Goal: Information Seeking & Learning: Understand process/instructions

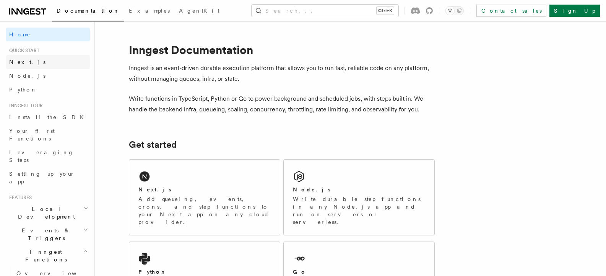
click at [18, 61] on span "Next.js" at bounding box center [27, 62] width 36 height 6
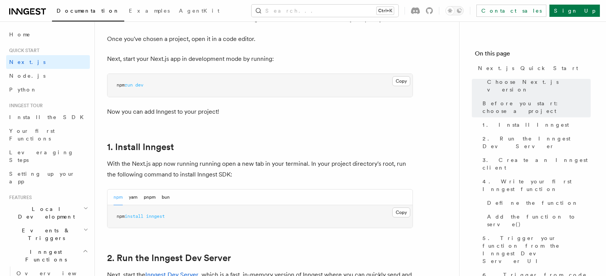
scroll to position [344, 0]
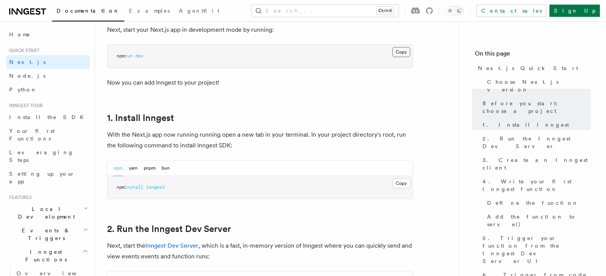
click at [396, 50] on button "Copy Copied" at bounding box center [401, 52] width 18 height 10
click at [404, 185] on button "Copy Copied" at bounding box center [401, 183] width 18 height 10
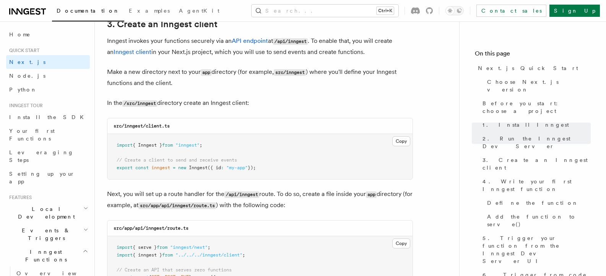
scroll to position [918, 0]
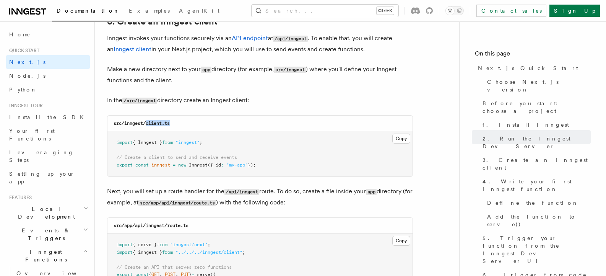
drag, startPoint x: 147, startPoint y: 123, endPoint x: 196, endPoint y: 123, distance: 49.0
click at [196, 123] on div "src/inngest/client.ts" at bounding box center [259, 124] width 305 height 16
copy code "client.ts"
click at [407, 138] on button "Copy Copied" at bounding box center [401, 138] width 18 height 10
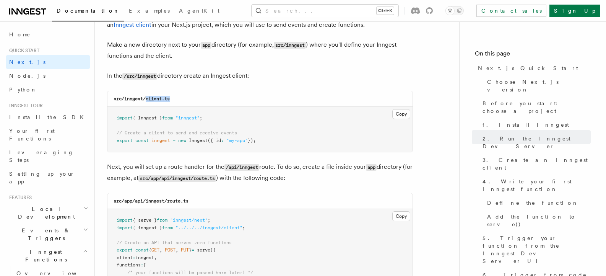
scroll to position [995, 0]
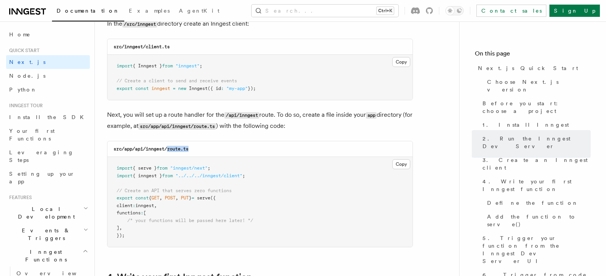
drag, startPoint x: 169, startPoint y: 148, endPoint x: 204, endPoint y: 148, distance: 34.8
click at [204, 148] on div "src/app/api/inngest/route.ts" at bounding box center [259, 149] width 305 height 16
copy code "route.ts"
click at [399, 164] on button "Copy Copied" at bounding box center [401, 164] width 18 height 10
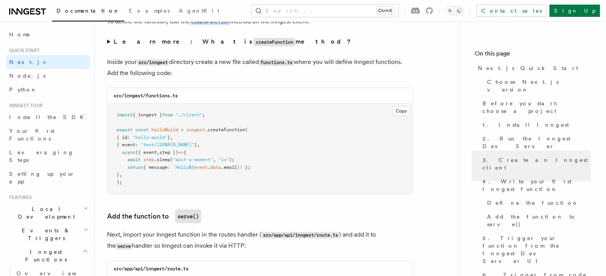
scroll to position [1339, 0]
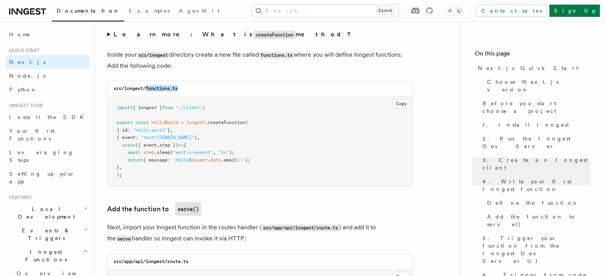
drag, startPoint x: 147, startPoint y: 88, endPoint x: 183, endPoint y: 90, distance: 36.0
click at [183, 90] on div "src/inngest/functions.ts" at bounding box center [259, 89] width 305 height 16
copy code "functions.ts"
click at [398, 108] on button "Copy Copied" at bounding box center [401, 104] width 18 height 10
